Goal: Transaction & Acquisition: Download file/media

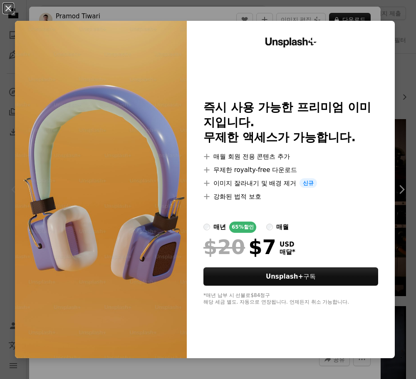
click at [379, 14] on div "An X shape Unsplash+ 즉시 사용 가능한 프리미엄 이미지입니다. 무제한 액세스가 가능합니다. A plus sign 매월 회원 전…" at bounding box center [208, 189] width 416 height 379
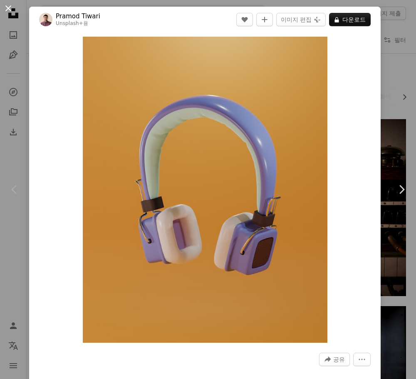
click at [8, 4] on button "An X shape" at bounding box center [8, 8] width 10 height 10
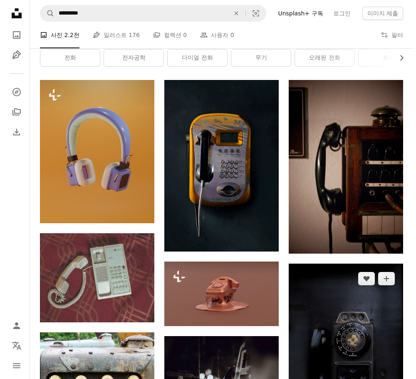
scroll to position [83, 0]
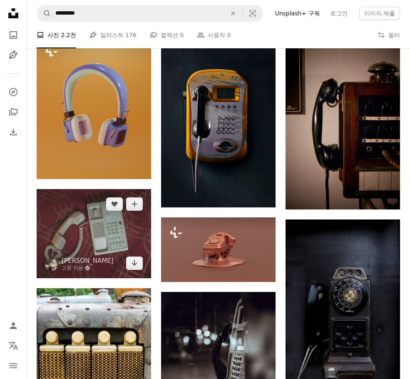
click at [77, 239] on img at bounding box center [94, 233] width 115 height 89
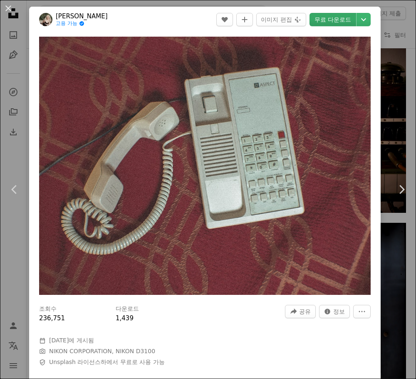
click at [323, 17] on link "무료 다운로드" at bounding box center [333, 19] width 47 height 13
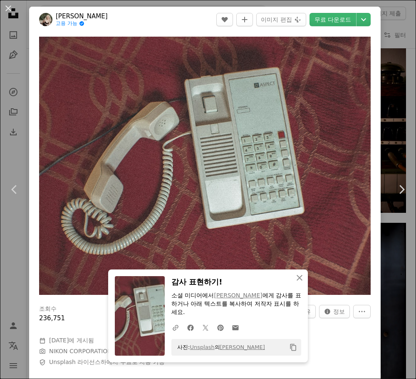
click at [352, 359] on div "조회수 236,751 다운로드 1,439 A forward-right arrow 공유 Info icon 정보 More Actions Calen…" at bounding box center [205, 345] width 352 height 92
click at [359, 20] on icon "Chevron down" at bounding box center [363, 20] width 13 height 10
click at [338, 339] on dialog "An X shape Chevron left Chevron right All the digital marketing tools, none of …" at bounding box center [208, 189] width 416 height 379
